Goal: Information Seeking & Learning: Learn about a topic

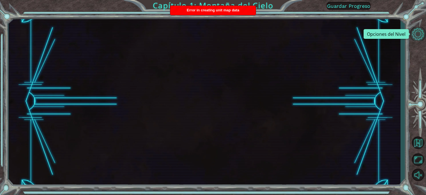
click at [419, 37] on button "Opciones del Nivel" at bounding box center [418, 33] width 16 height 13
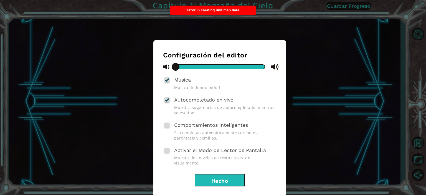
click at [218, 174] on button "Hecho" at bounding box center [220, 180] width 50 height 12
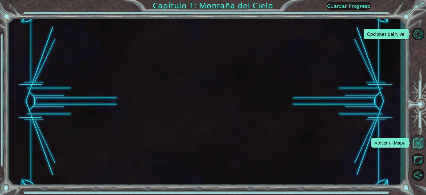
click at [418, 141] on button "Volver al Mapa" at bounding box center [418, 143] width 16 height 16
click at [418, 142] on button "Volver al Mapa" at bounding box center [418, 143] width 16 height 16
click at [415, 142] on button "Volver al Mapa" at bounding box center [418, 143] width 16 height 16
